Goal: Task Accomplishment & Management: Complete application form

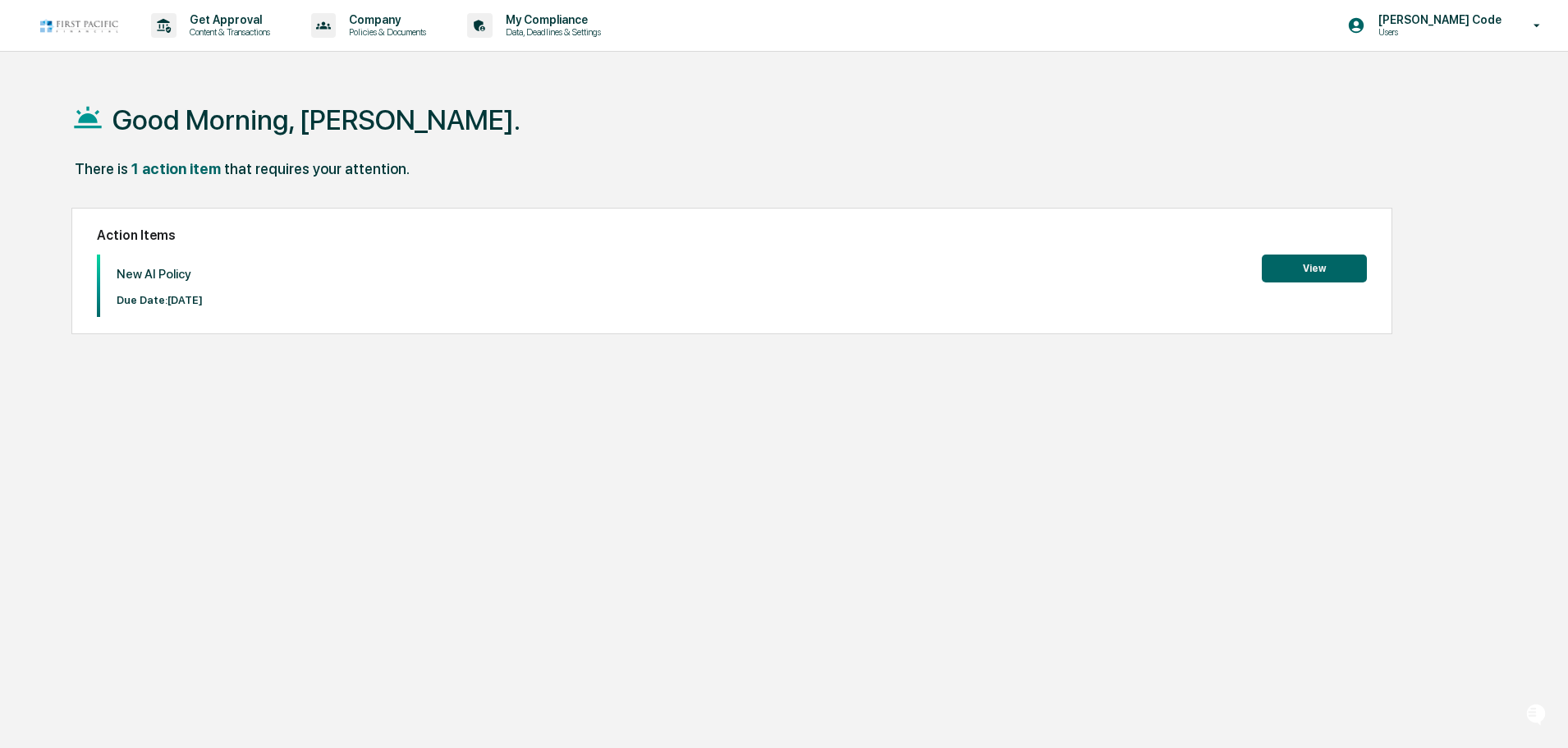
click at [1314, 274] on button "View" at bounding box center [1314, 268] width 105 height 28
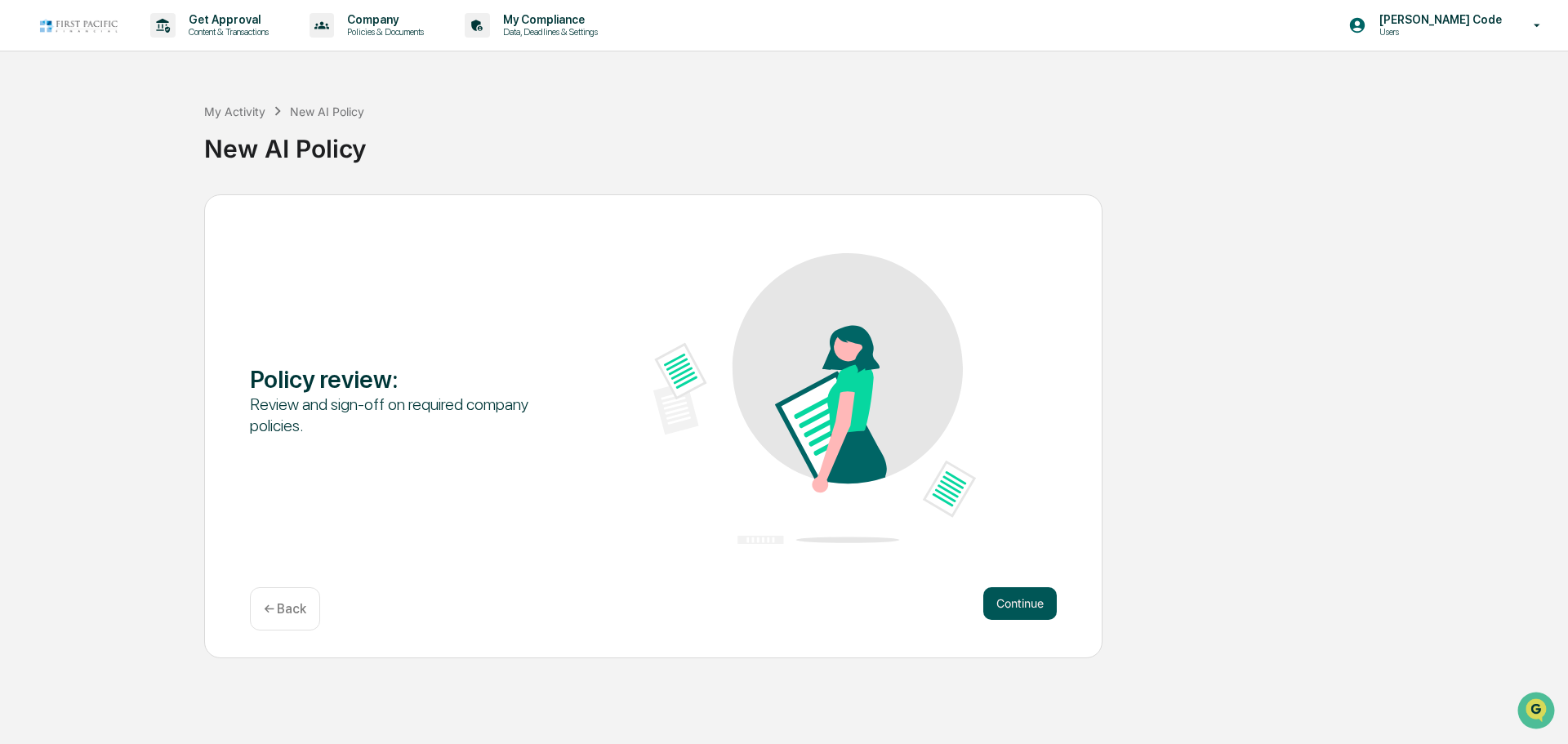
click at [1005, 599] on button "Continue" at bounding box center [1020, 604] width 73 height 33
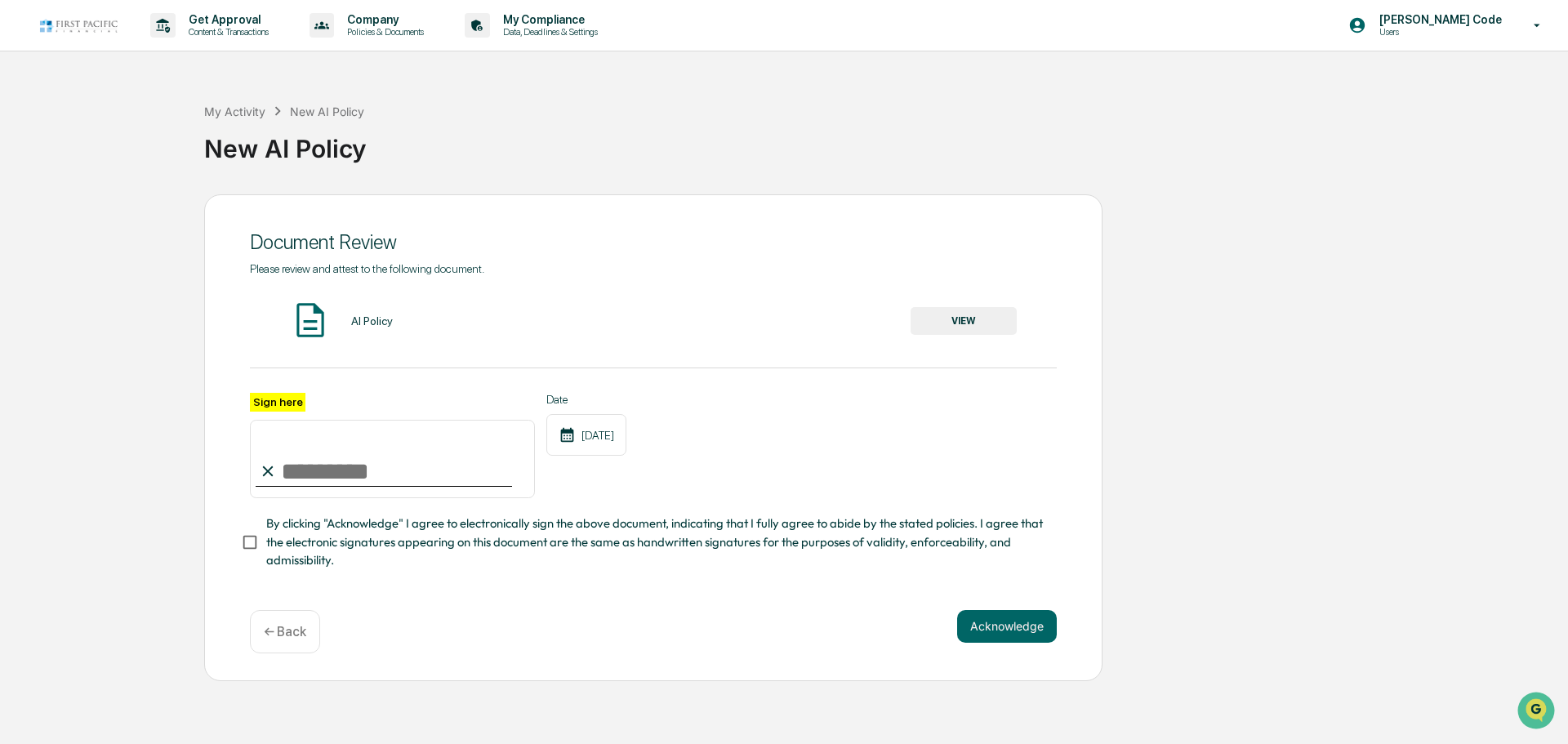
click at [964, 318] on button "VIEW" at bounding box center [963, 320] width 106 height 28
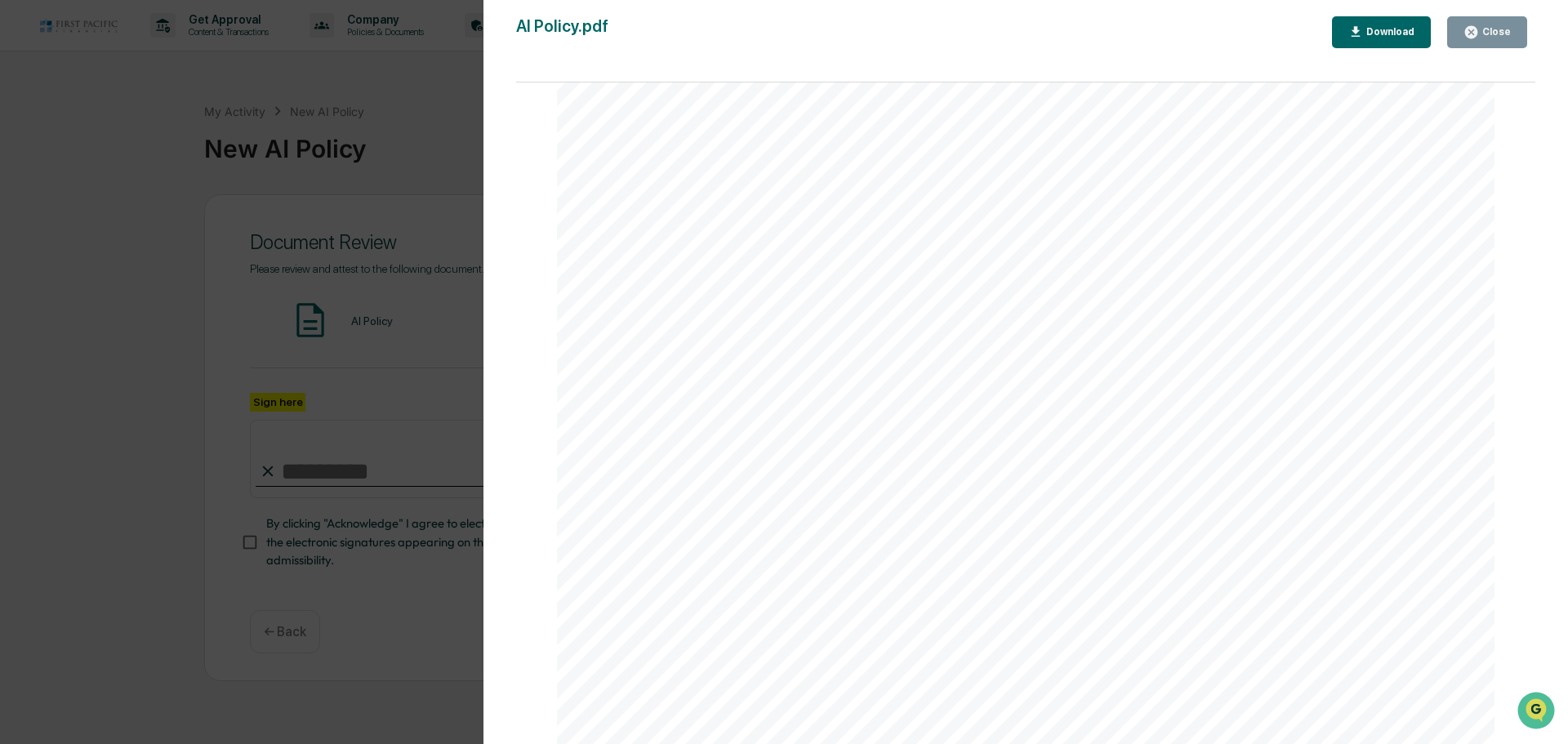
scroll to position [327, 0]
drag, startPoint x: 646, startPoint y: 315, endPoint x: 1094, endPoint y: 314, distance: 448.0
click at [1094, 314] on span "All AI generated material must be reviewed for quality and bias before dissemin…" at bounding box center [878, 314] width 460 height 12
drag, startPoint x: 615, startPoint y: 331, endPoint x: 1138, endPoint y: 354, distance: 523.5
click at [1144, 354] on div "v 3. 10 Compliance Manual Artificial Intelligence Policy This AI Policy outline…" at bounding box center [1025, 400] width 937 height 1214
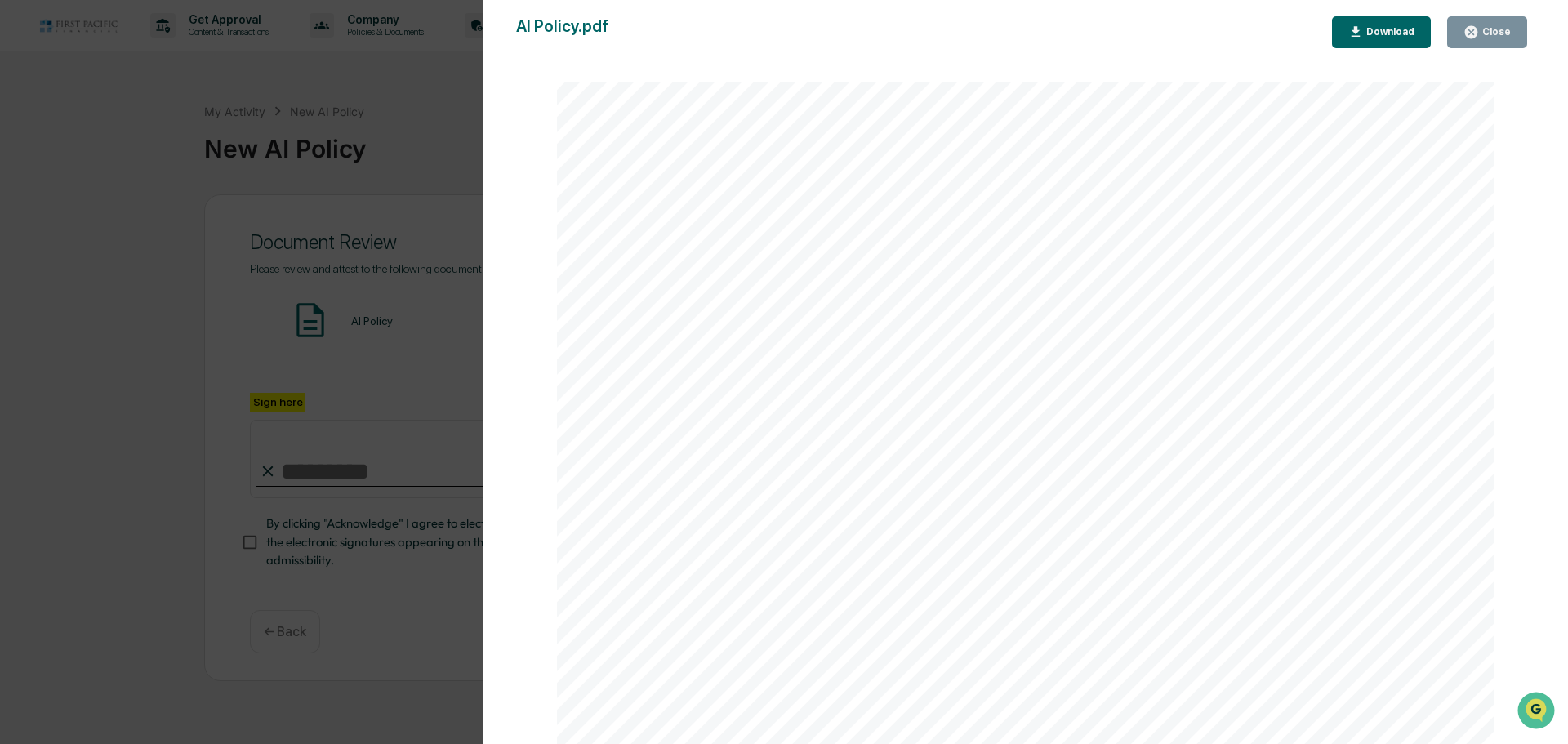
drag, startPoint x: 638, startPoint y: 328, endPoint x: 892, endPoint y: 335, distance: 254.1
click at [892, 335] on div "v 3. 10 Compliance Manual Artificial Intelligence Policy This AI Policy outline…" at bounding box center [1025, 400] width 937 height 1214
drag, startPoint x: 643, startPoint y: 341, endPoint x: 924, endPoint y: 375, distance: 283.0
click at [924, 375] on div "v 3. 10 Compliance Manual Artificial Intelligence Policy This AI Policy outline…" at bounding box center [1025, 400] width 937 height 1214
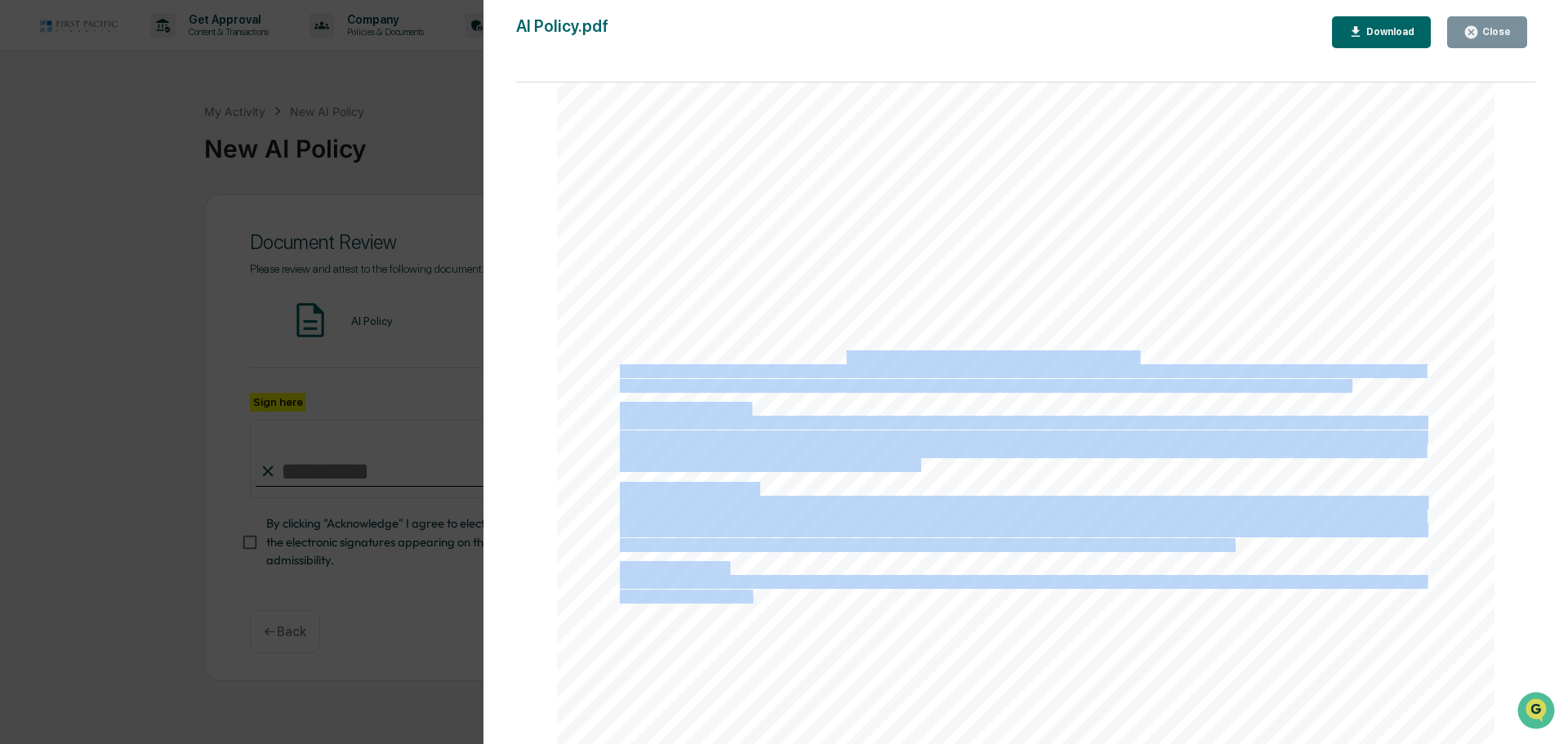
drag, startPoint x: 1141, startPoint y: 358, endPoint x: 840, endPoint y: 354, distance: 301.0
click at [840, 354] on div "v 3. 10 Compliance Manual Artificial Intelligence Policy This AI Policy outline…" at bounding box center [1025, 400] width 937 height 1214
click at [968, 381] on span "cybersecurity risks to the Firm, they must promptly contact the Chief Complianc…" at bounding box center [984, 385] width 729 height 12
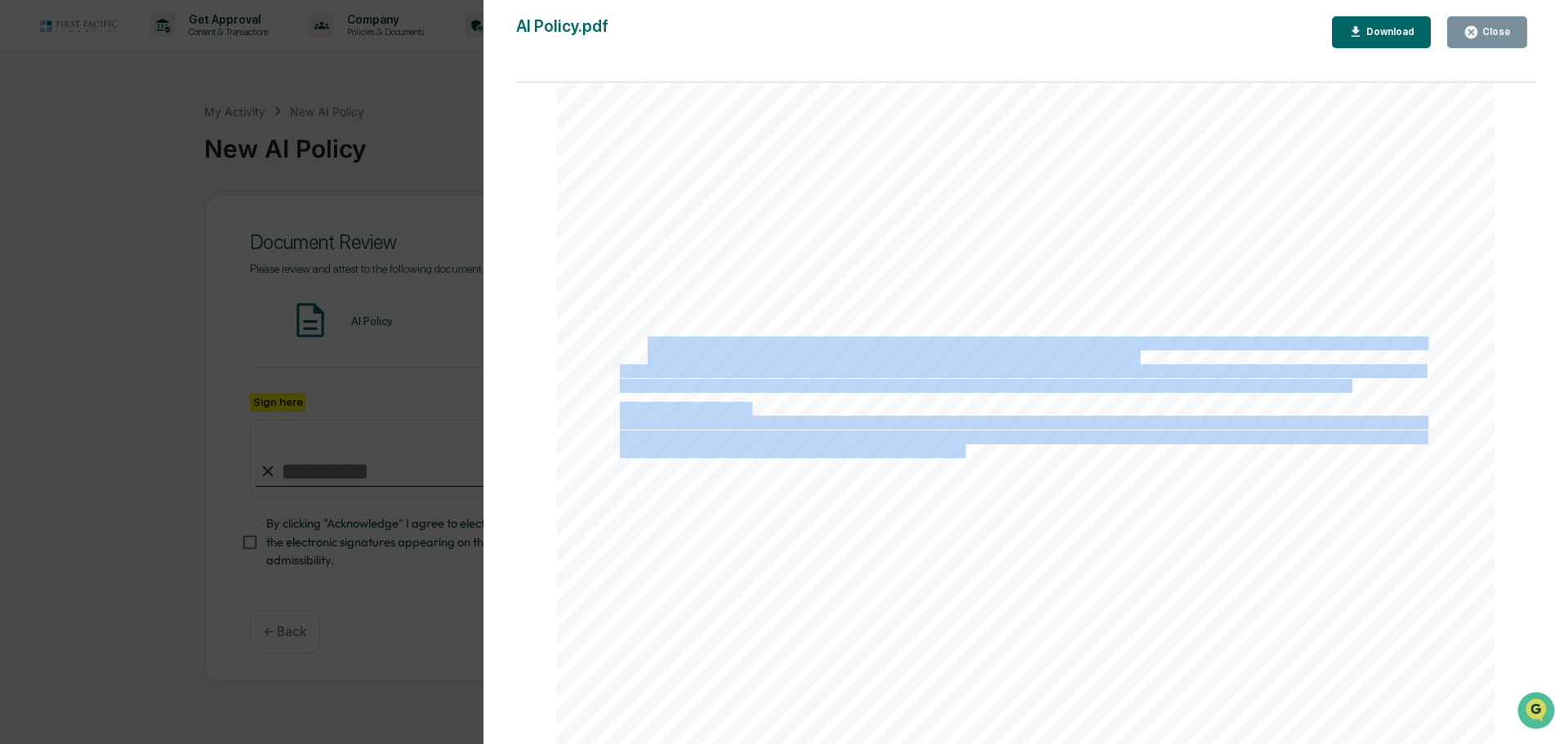
drag, startPoint x: 648, startPoint y: 339, endPoint x: 959, endPoint y: 444, distance: 328.2
click at [959, 444] on div "v 3. 10 Compliance Manual Artificial Intelligence Policy This AI Policy outline…" at bounding box center [1025, 400] width 937 height 1214
click at [853, 385] on span "cybersecurity risks to the Firm, they must promptly contact the Chief Complianc…" at bounding box center [984, 385] width 729 height 12
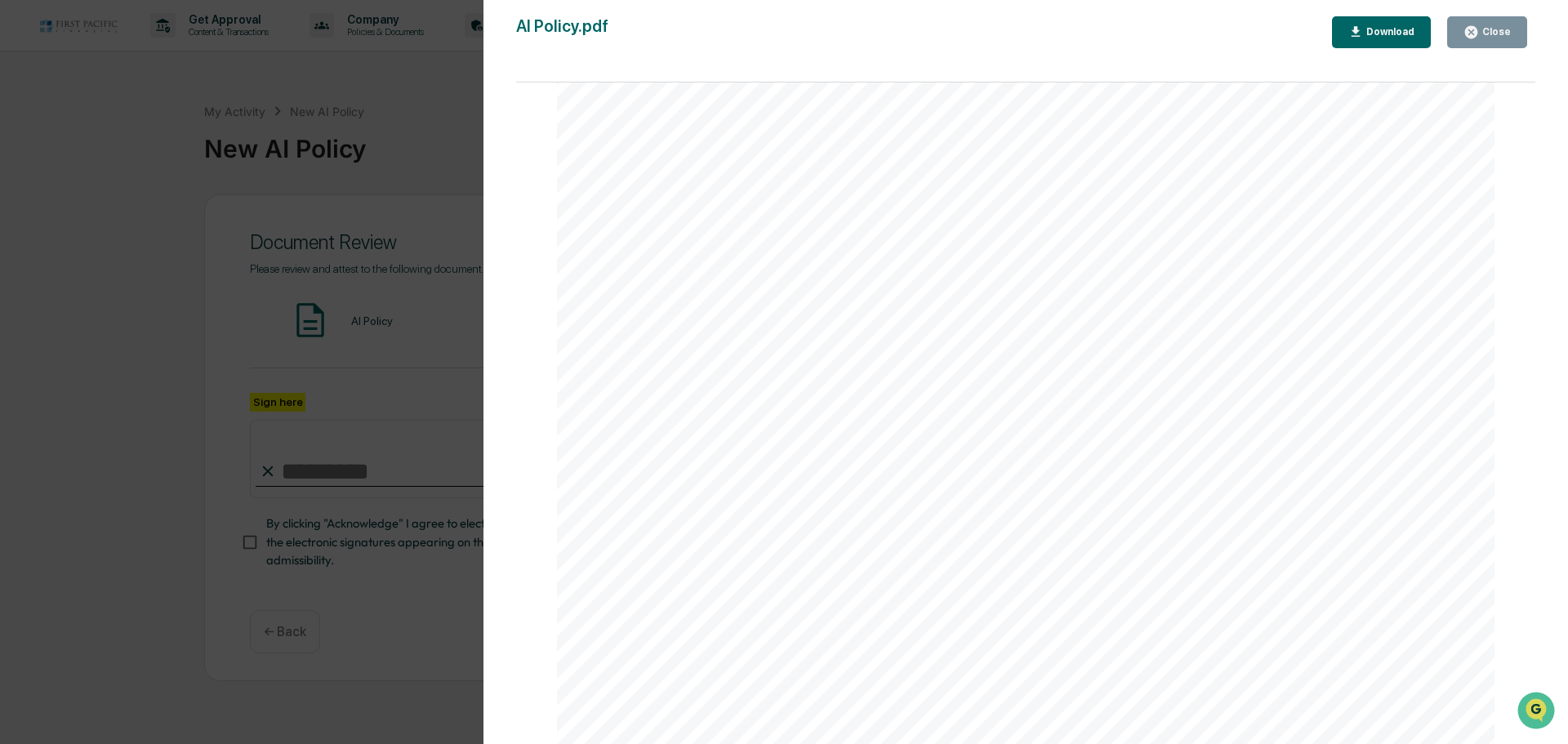
scroll to position [426, 0]
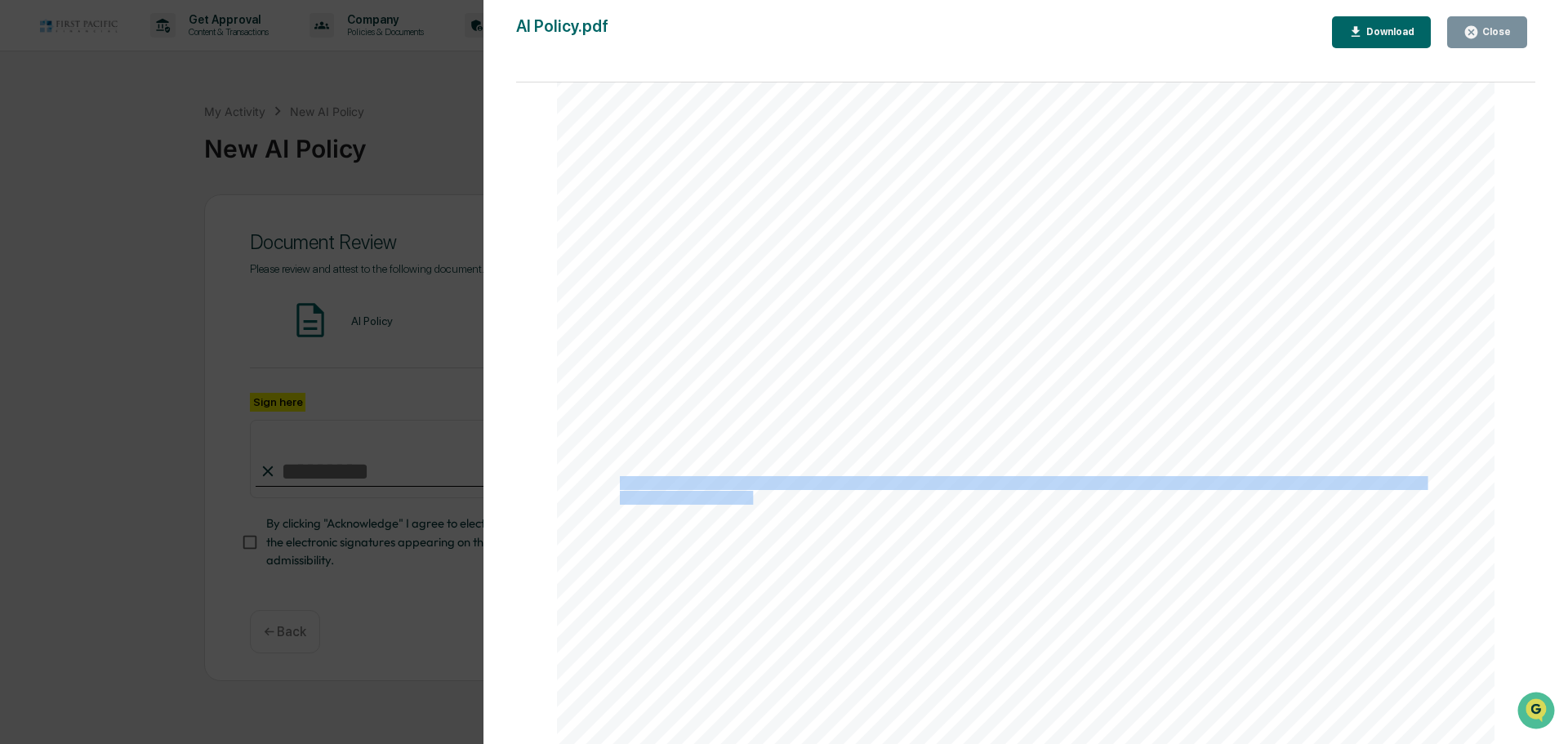
drag, startPoint x: 788, startPoint y: 503, endPoint x: 617, endPoint y: 481, distance: 172.4
click at [617, 481] on div "v 3. 10 Compliance Manual Artificial Intelligence Policy This AI Policy outline…" at bounding box center [1025, 301] width 937 height 1214
click at [764, 503] on div "v 3. 10 Compliance Manual Artificial Intelligence Policy This AI Policy outline…" at bounding box center [1025, 301] width 937 height 1214
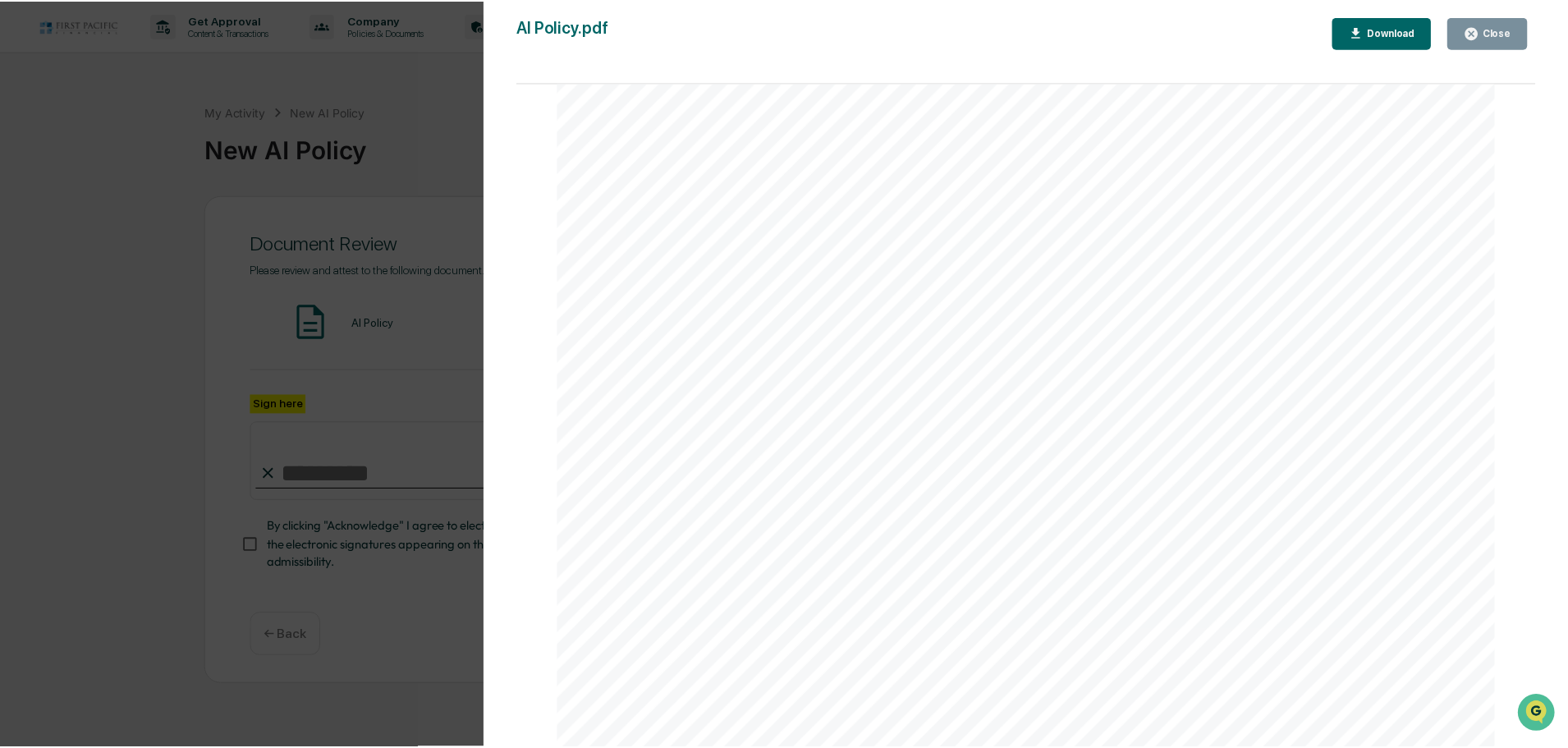
scroll to position [264, 0]
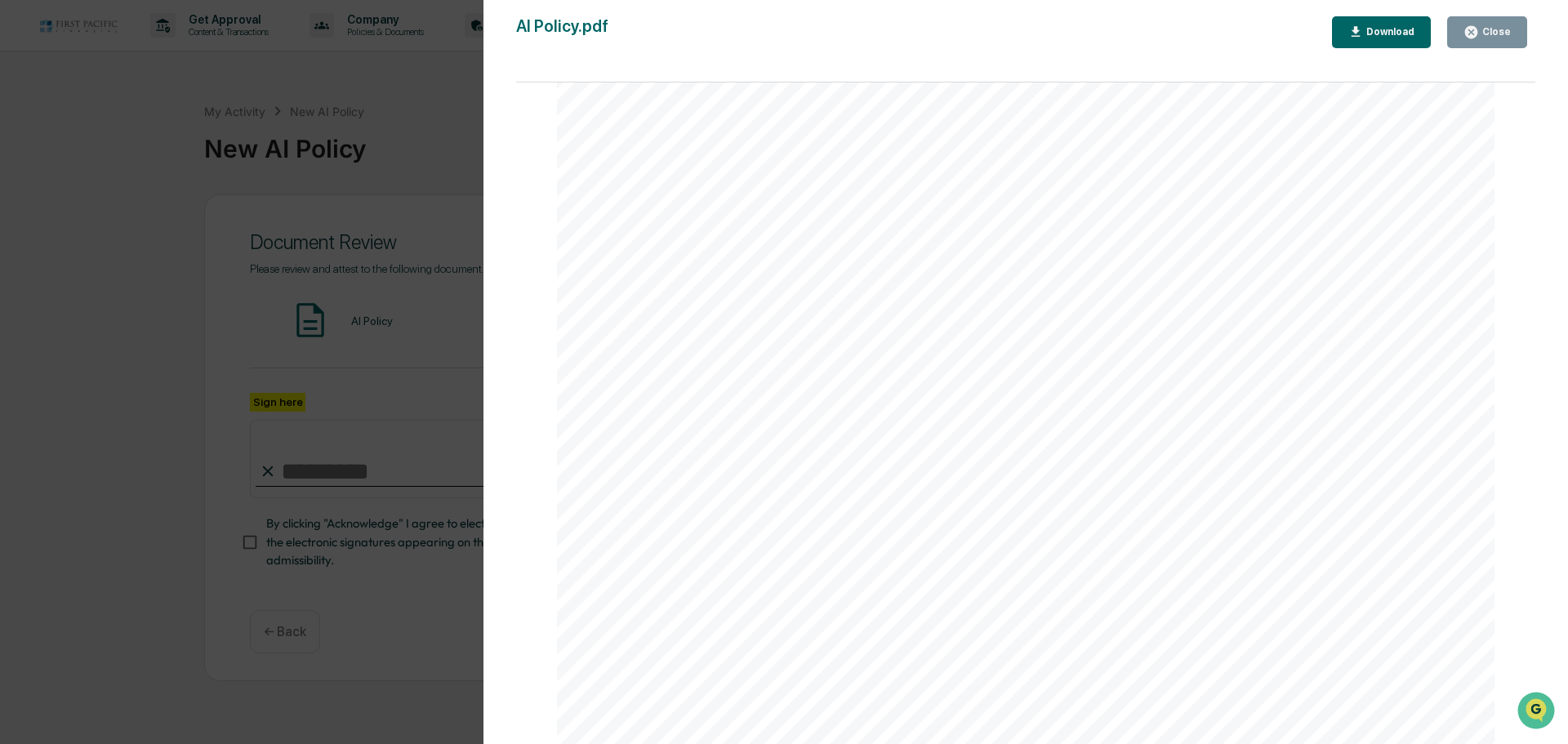
click at [1509, 31] on div "Close" at bounding box center [1495, 32] width 32 height 12
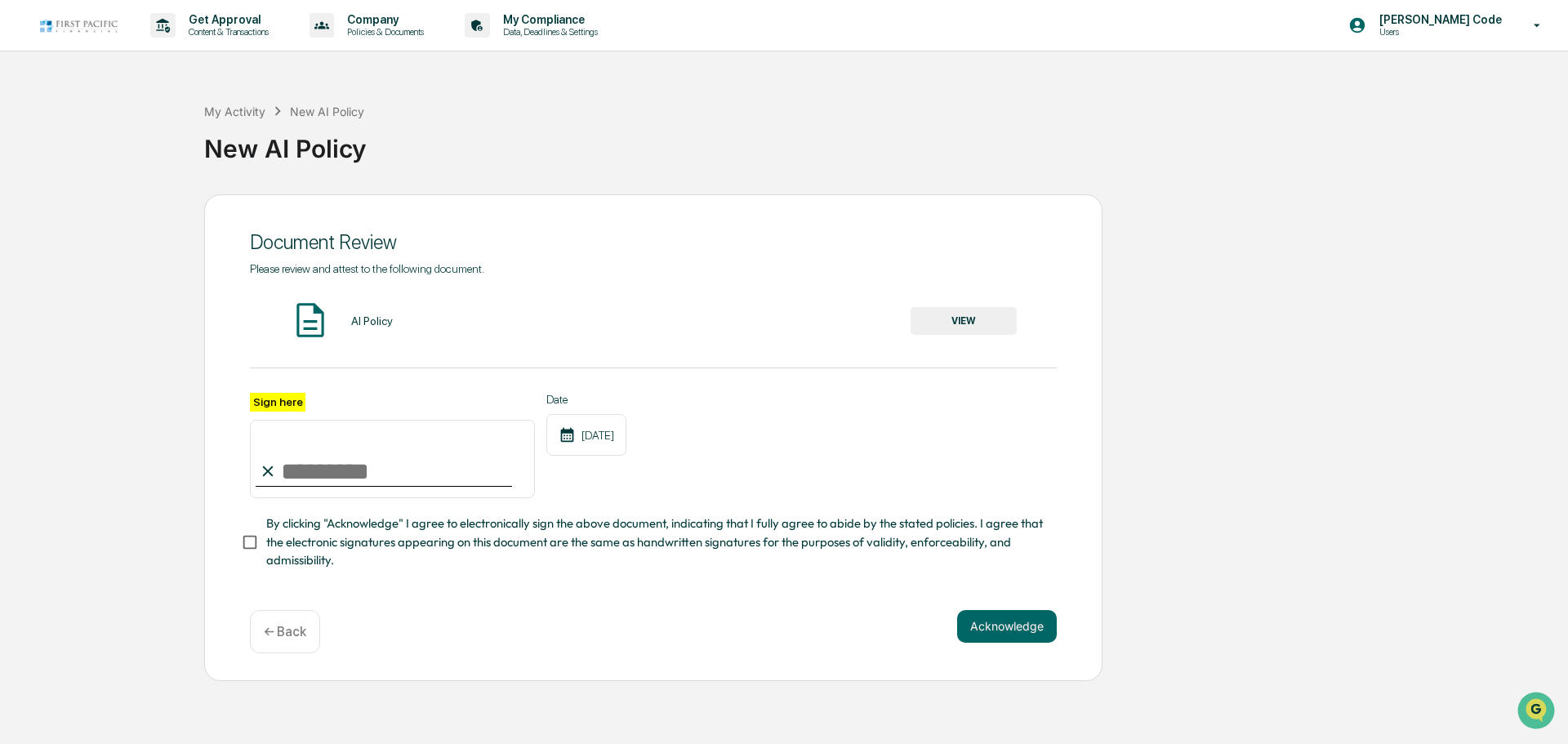
drag, startPoint x: 341, startPoint y: 463, endPoint x: 352, endPoint y: 472, distance: 14.2
click at [341, 463] on input "Sign here" at bounding box center [392, 459] width 286 height 79
type input "**********"
click at [986, 624] on button "Acknowledge" at bounding box center [1008, 627] width 100 height 33
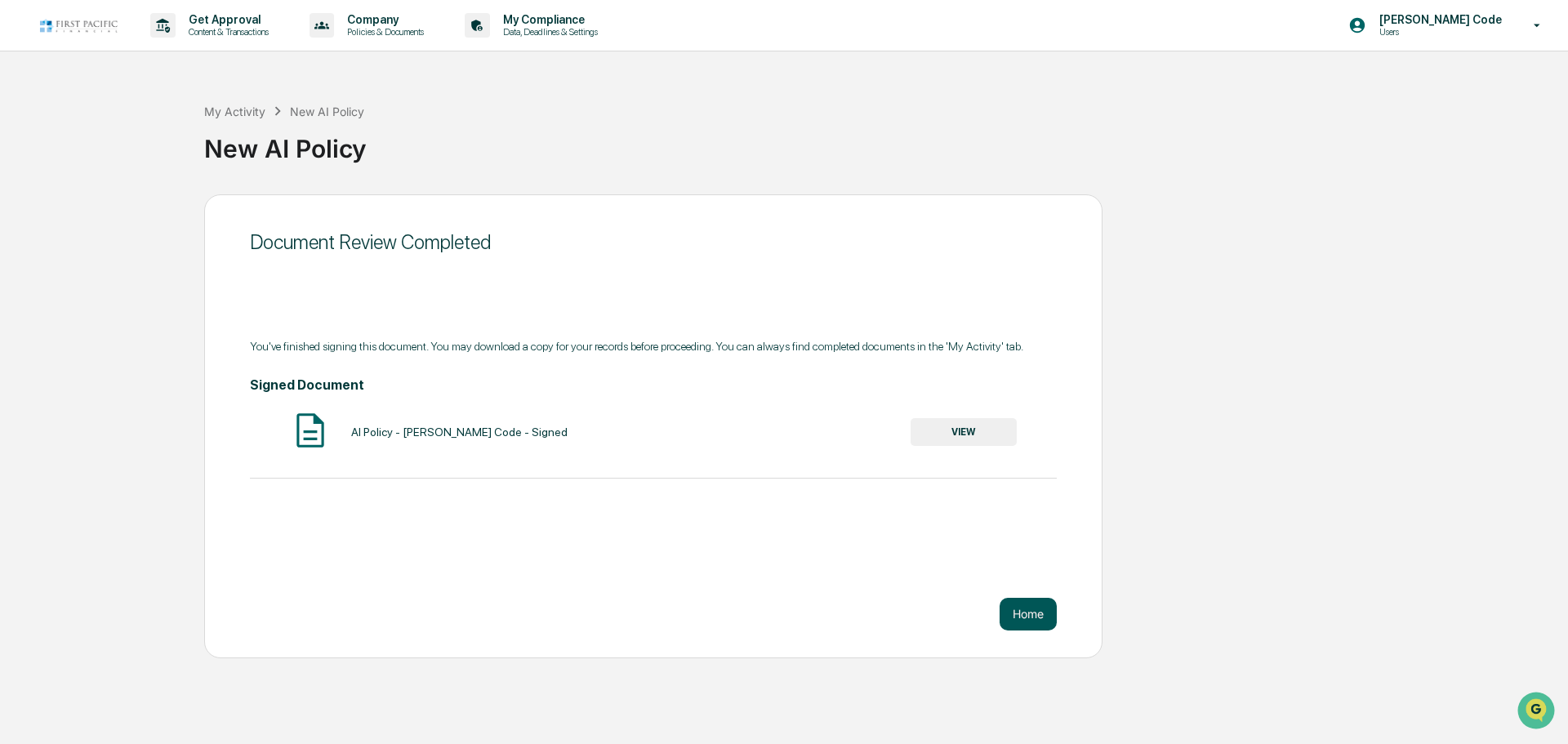
click at [1025, 619] on button "Home" at bounding box center [1028, 614] width 57 height 33
